Goal: Task Accomplishment & Management: Use online tool/utility

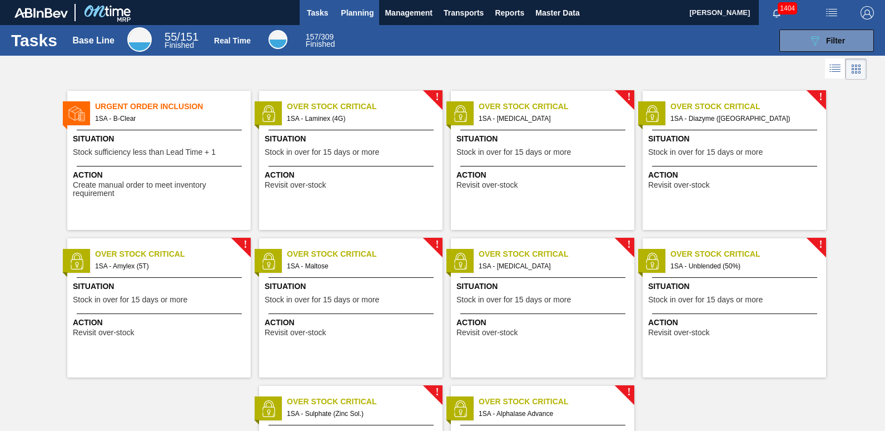
click at [358, 9] on span "Planning" at bounding box center [357, 12] width 33 height 13
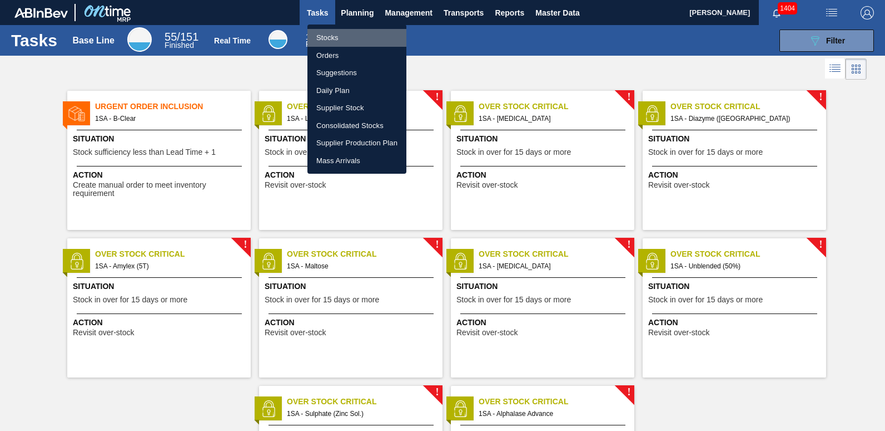
click at [335, 40] on li "Stocks" at bounding box center [357, 38] width 99 height 18
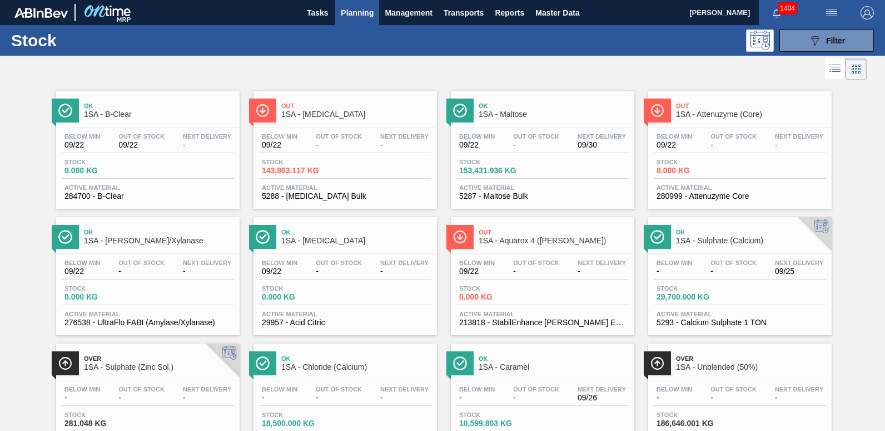
click at [358, 381] on div "Below Min - Out Of Stock - Next Delivery - Stock 18,500.000 KG Active Material …" at bounding box center [346, 418] width 184 height 76
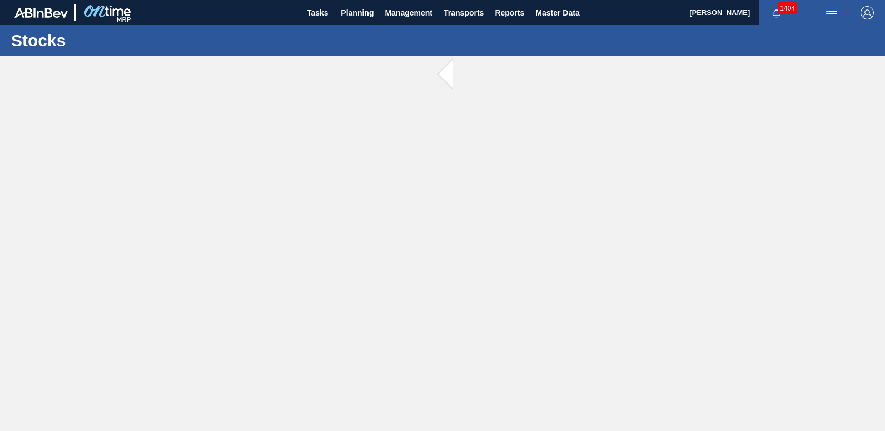
click at [358, 381] on main "Tasks Planning Management Transports Reports Master Data [PERSON_NAME] 1404 Mar…" at bounding box center [442, 215] width 885 height 431
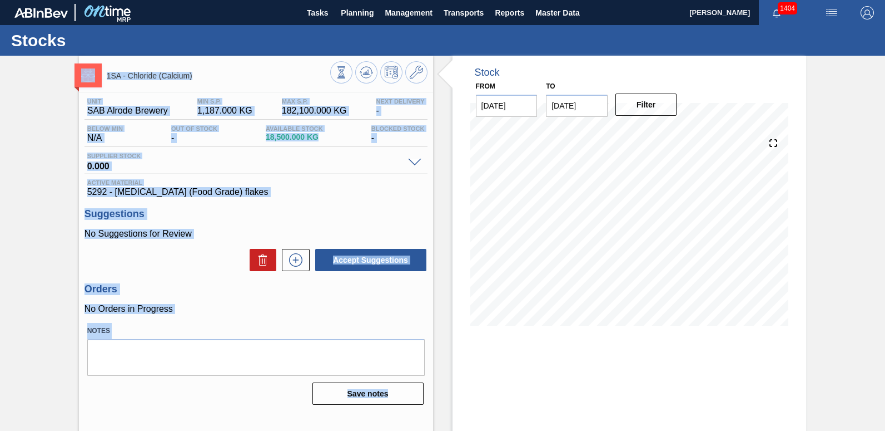
click at [318, 311] on p "No Orders in Progress" at bounding box center [256, 309] width 343 height 10
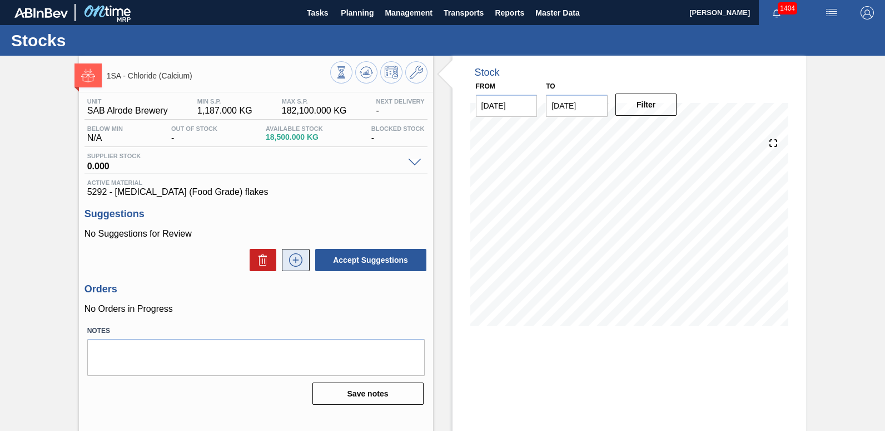
click at [295, 256] on icon at bounding box center [296, 259] width 18 height 13
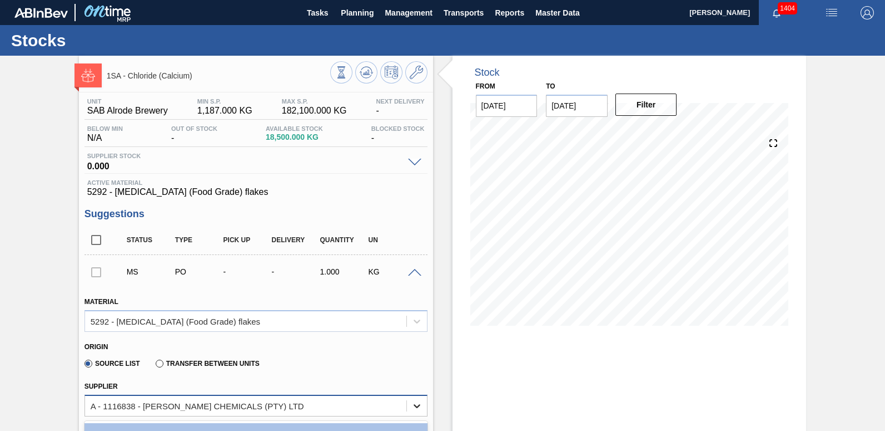
scroll to position [19, 0]
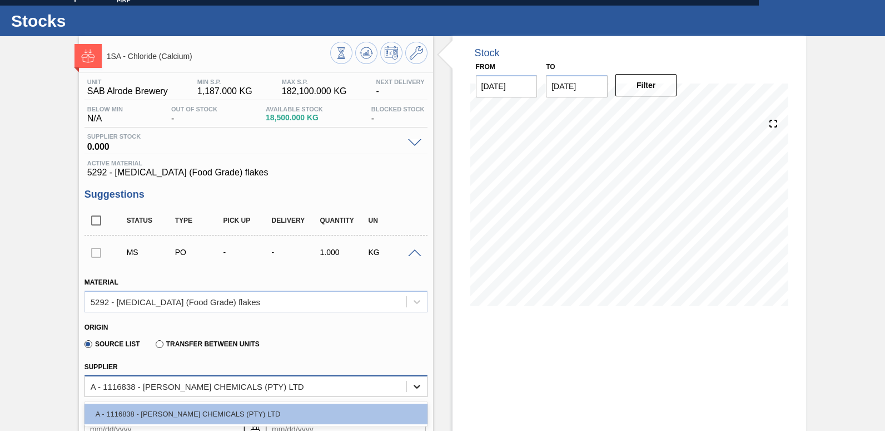
click at [415, 397] on div "option A - 1116838 - [PERSON_NAME] CHEMICALS (PTY) LTD focused, 1 of 1. 1 resul…" at bounding box center [256, 386] width 343 height 22
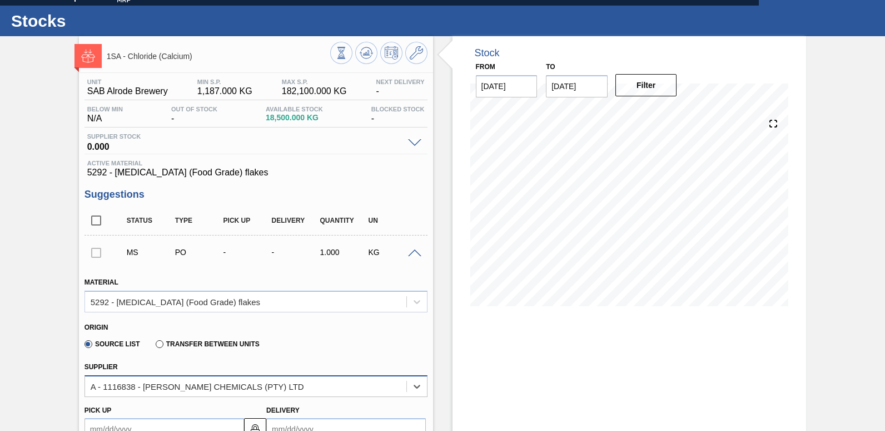
click at [312, 390] on div "A - 1116838 - [PERSON_NAME] CHEMICALS (PTY) LTD" at bounding box center [245, 386] width 321 height 16
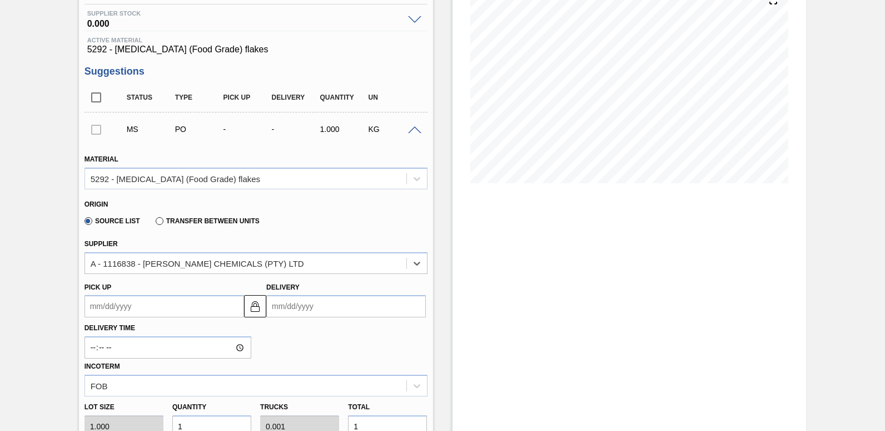
scroll to position [151, 0]
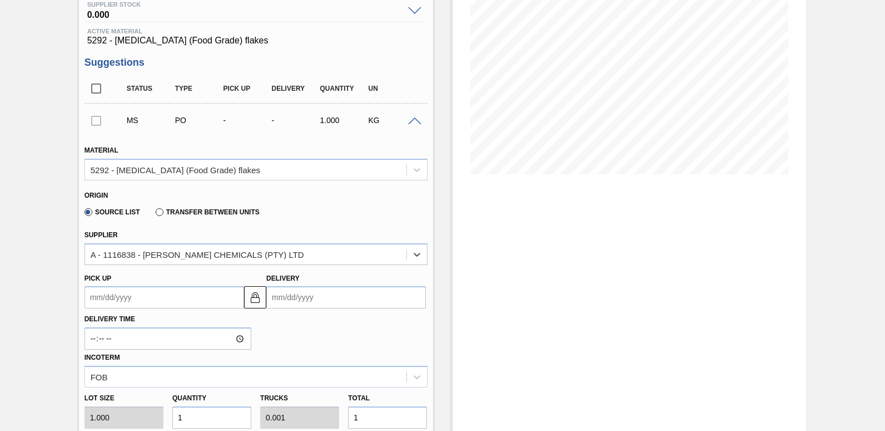
click at [304, 297] on input "Delivery" at bounding box center [346, 297] width 160 height 22
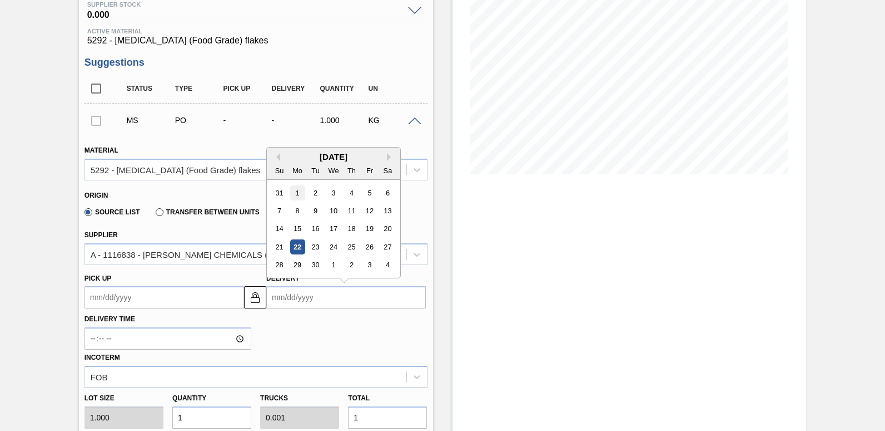
click at [296, 190] on div "1" at bounding box center [297, 192] width 15 height 15
type up3251038394 "[DATE]"
type input "[DATE]"
click at [300, 298] on input "[DATE]" at bounding box center [346, 297] width 160 height 22
click at [387, 158] on button "Next Month" at bounding box center [391, 157] width 8 height 8
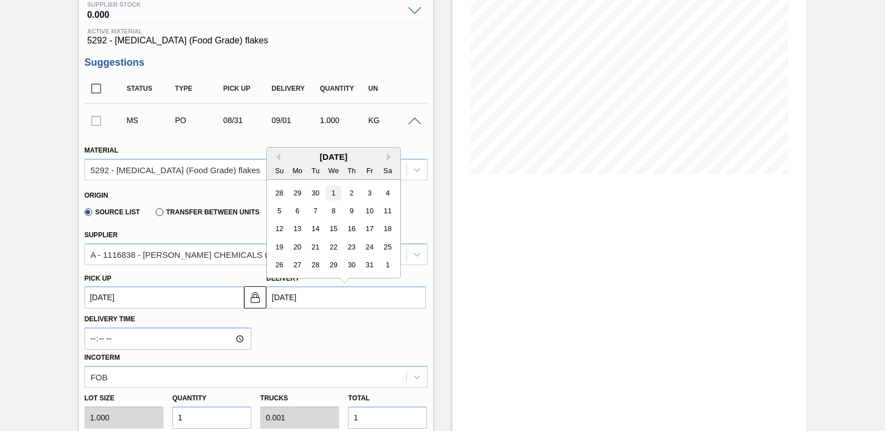
click at [333, 192] on div "1" at bounding box center [333, 192] width 15 height 15
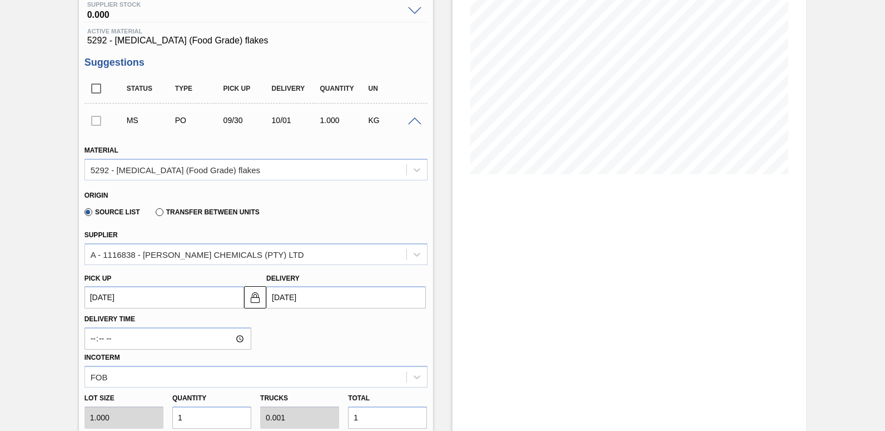
type up3251038394 "[DATE]"
type input "[DATE]"
click at [368, 410] on input "1" at bounding box center [387, 417] width 79 height 22
type input "0"
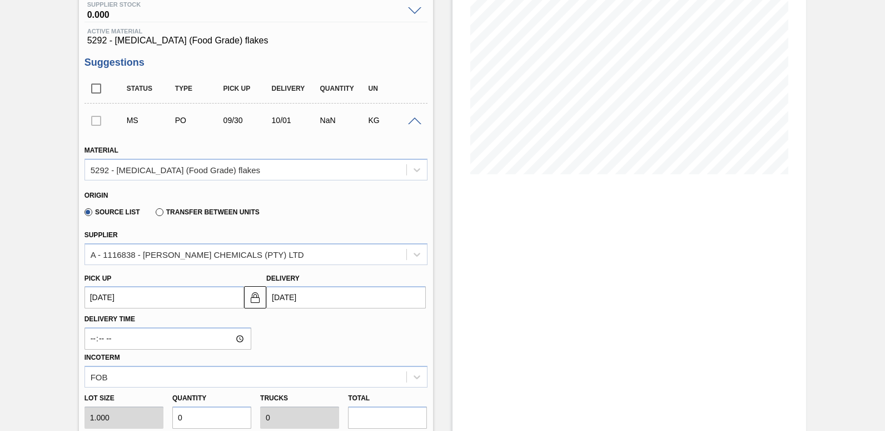
type input "1"
type input "0.001"
type input "1"
type input "11"
type input "0.011"
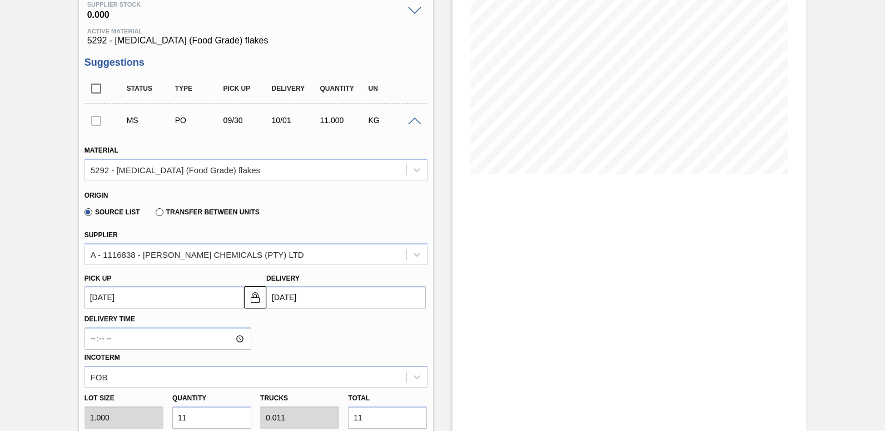
type input "11,000"
type input "11"
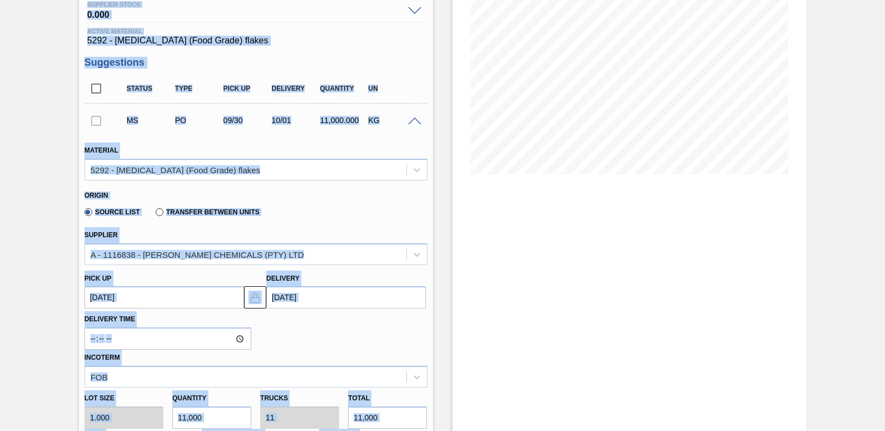
drag, startPoint x: 883, startPoint y: 254, endPoint x: 886, endPoint y: 282, distance: 28.5
click at [885, 0] on html "Tasks Planning Management Transports Reports Master Data [PERSON_NAME] 1404 Mar…" at bounding box center [442, 0] width 885 height 0
click at [853, 276] on div "1SA - Chloride (Calcium) Unit SAB Alrode Brewery MIN S.P. 1,187.000 KG MAX S.P.…" at bounding box center [442, 334] width 885 height 860
click at [833, 250] on div "1SA - Chloride (Calcium) Unit SAB Alrode Brewery MIN S.P. 1,187.000 KG MAX S.P.…" at bounding box center [442, 334] width 885 height 860
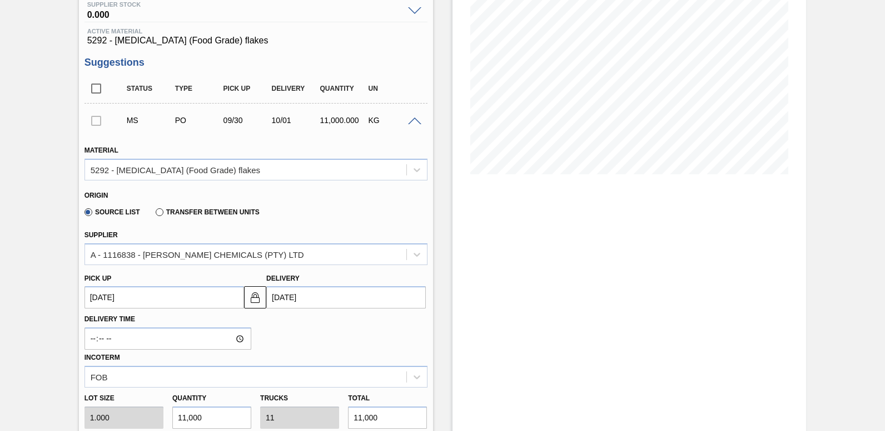
click at [728, 268] on div "Stock From [DATE] to [DATE] Filter" at bounding box center [630, 334] width 354 height 860
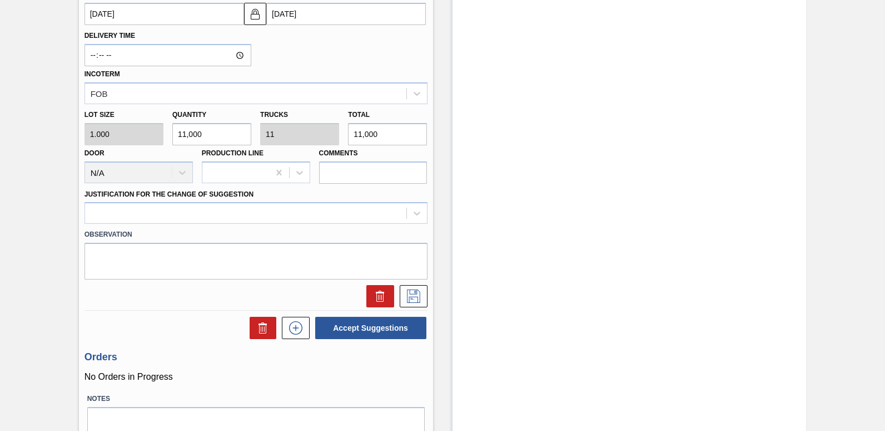
scroll to position [486, 0]
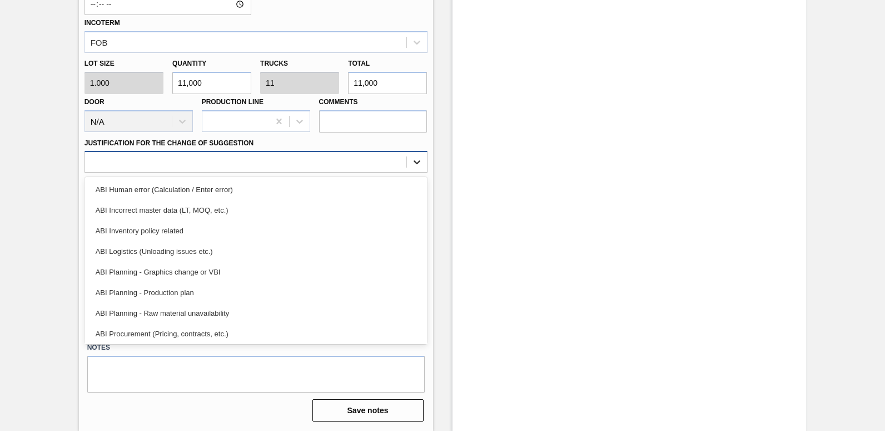
click at [419, 162] on icon at bounding box center [417, 163] width 7 height 4
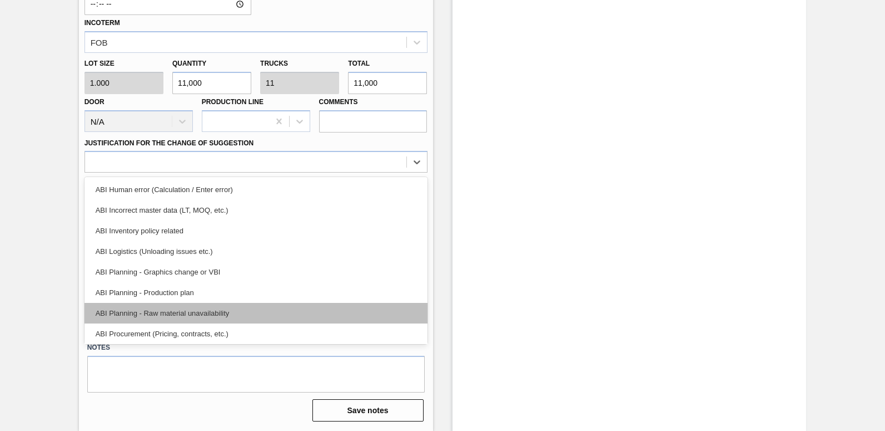
click at [203, 313] on div "ABI Planning - Raw material unavailability" at bounding box center [256, 313] width 343 height 21
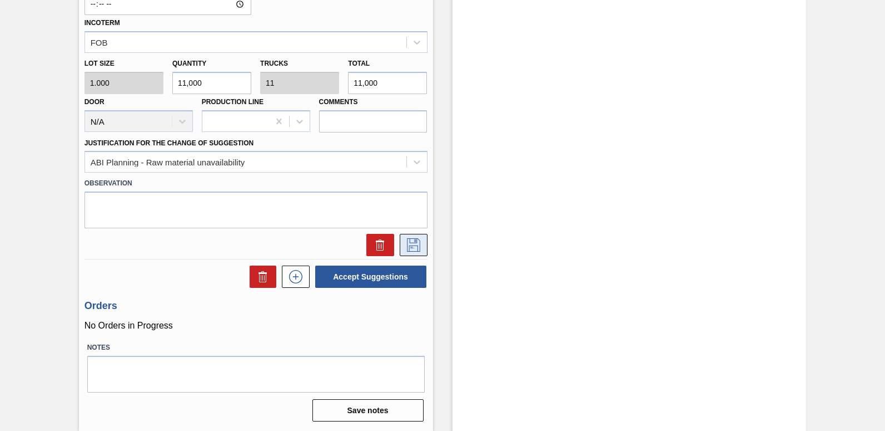
click at [413, 243] on icon at bounding box center [414, 244] width 18 height 13
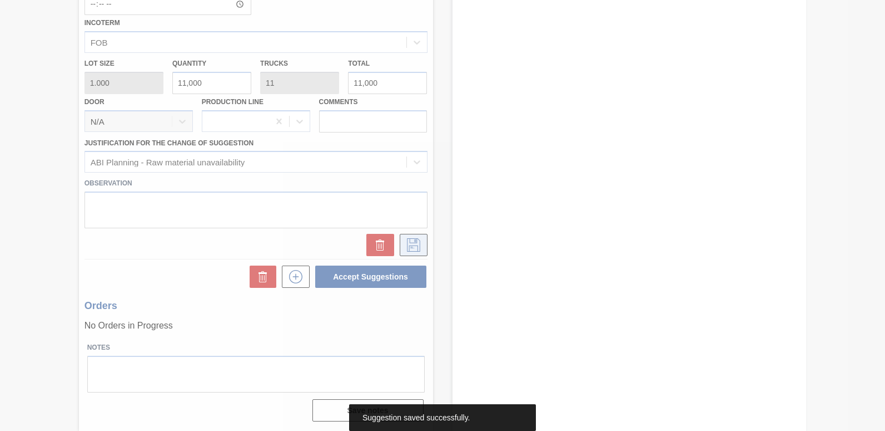
scroll to position [48, 0]
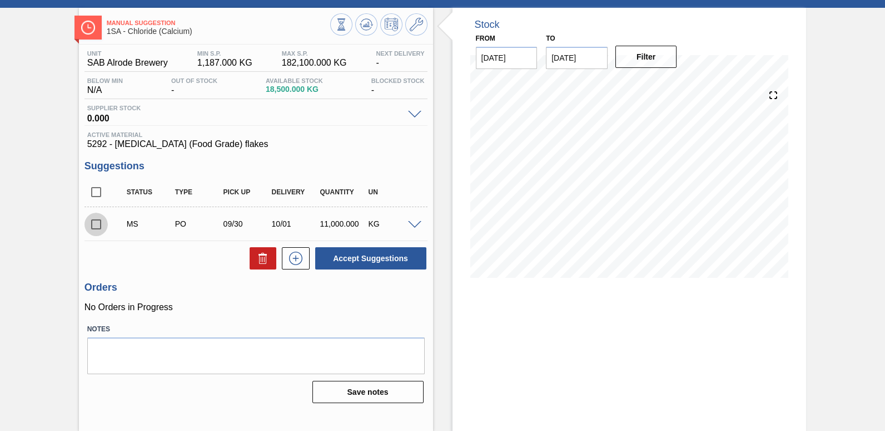
click at [92, 225] on input "checkbox" at bounding box center [96, 223] width 23 height 23
click at [359, 256] on button "Accept Suggestions" at bounding box center [370, 258] width 111 height 22
checkbox input "false"
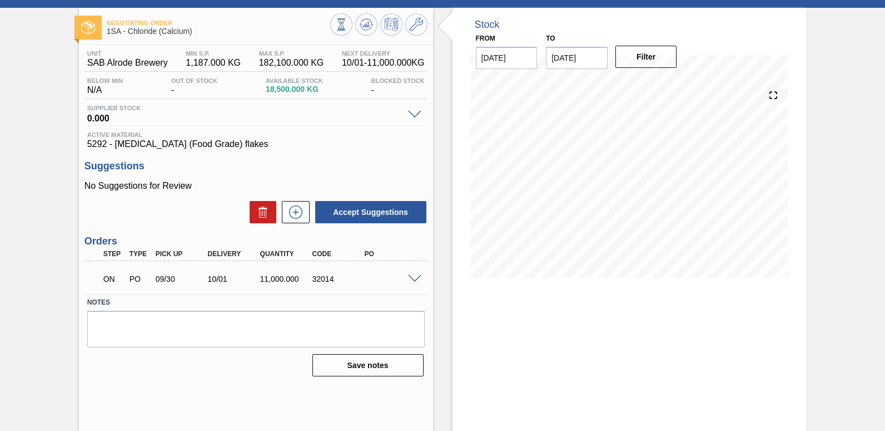
click at [325, 281] on div "32014" at bounding box center [339, 278] width 58 height 9
copy div "32014"
click at [316, 276] on div "32014" at bounding box center [339, 278] width 58 height 9
click at [315, 281] on div "32014" at bounding box center [339, 278] width 58 height 9
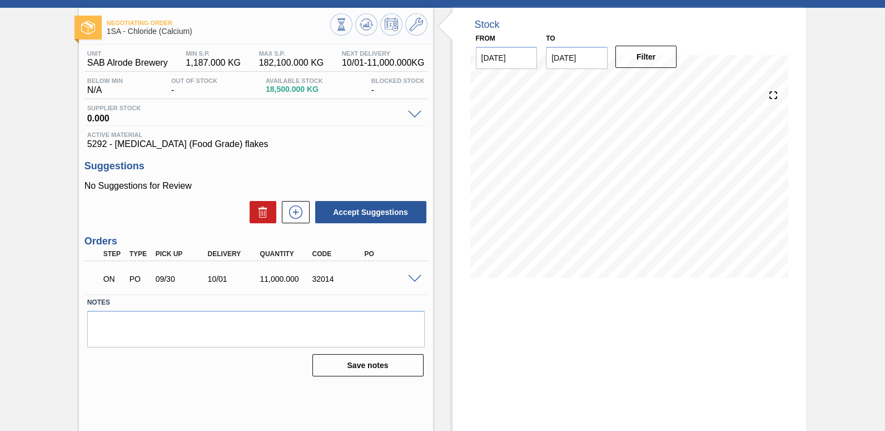
click at [321, 280] on div "32014" at bounding box center [339, 278] width 58 height 9
click at [328, 278] on div "32014" at bounding box center [339, 278] width 58 height 9
copy div "32014"
